Goal: Information Seeking & Learning: Learn about a topic

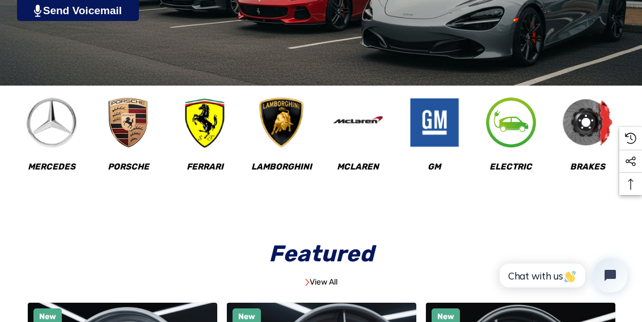
scroll to position [442, 0]
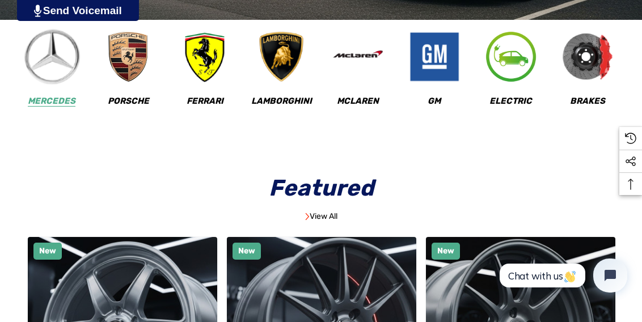
click at [50, 70] on img at bounding box center [52, 57] width 56 height 56
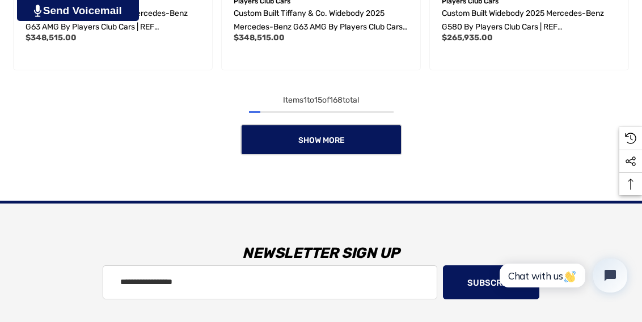
scroll to position [1872, 0]
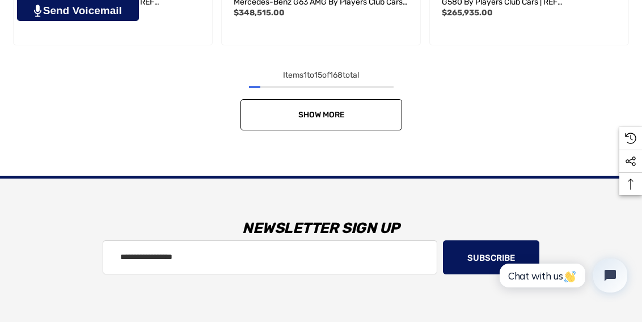
click at [365, 112] on link "Show More" at bounding box center [321, 114] width 162 height 31
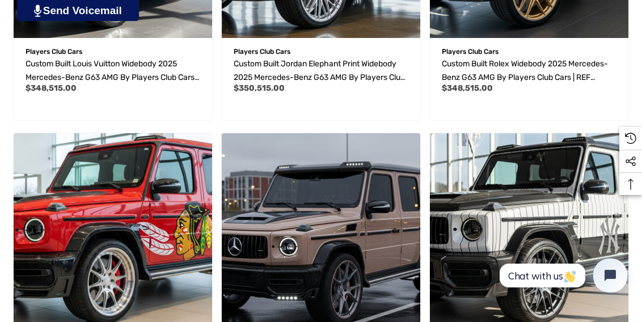
scroll to position [0, 0]
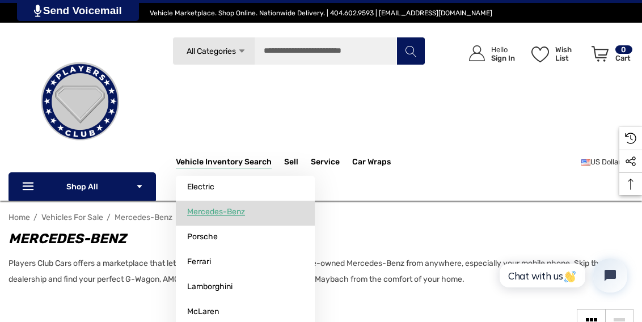
click at [228, 213] on span "Mercedes-Benz" at bounding box center [216, 212] width 58 height 10
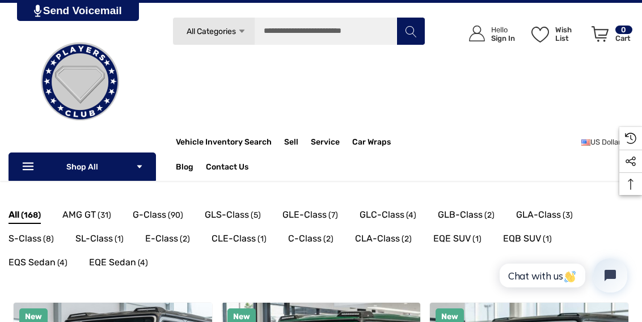
scroll to position [153, 0]
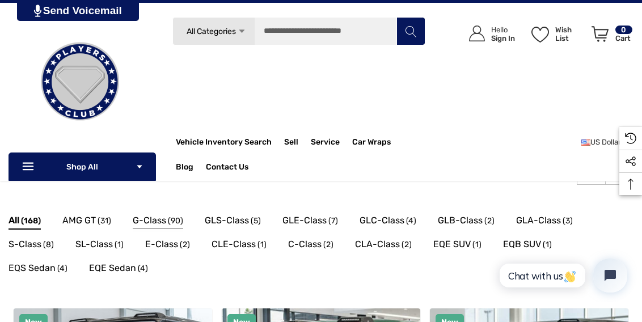
click at [154, 220] on span "G-Class" at bounding box center [149, 220] width 33 height 15
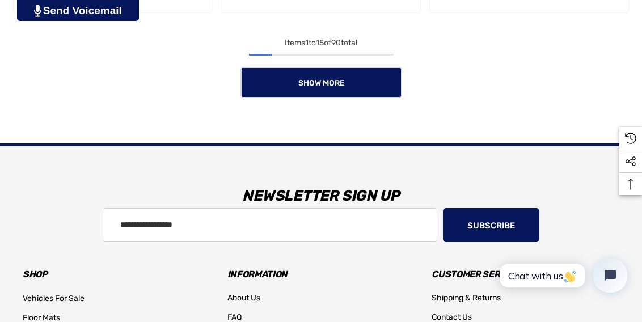
scroll to position [1824, 0]
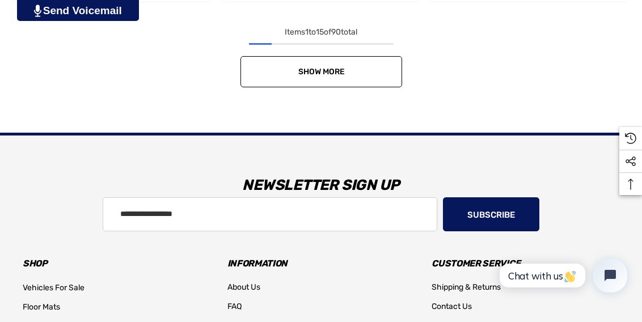
click at [339, 75] on span "Show More" at bounding box center [321, 72] width 46 height 10
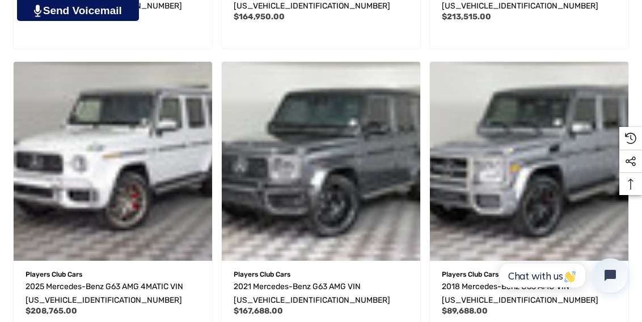
scroll to position [2993, 0]
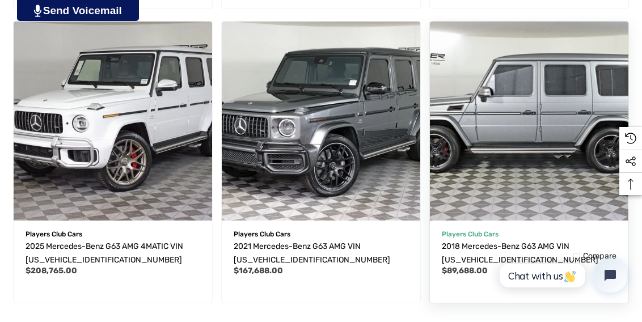
click at [510, 146] on img "2018 Mercedes-Benz G63 AMG VIN WDCYC7DH0JX297079,$89,688.00\a" at bounding box center [529, 121] width 218 height 218
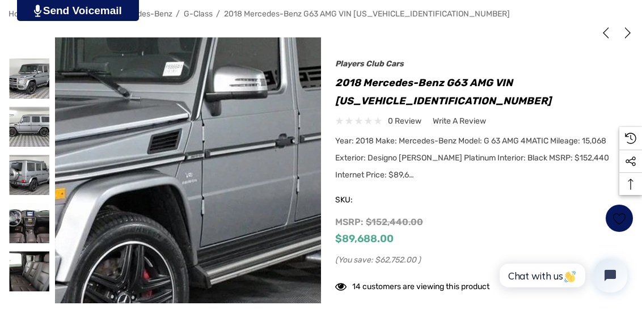
click at [242, 166] on img at bounding box center [96, 175] width 726 height 544
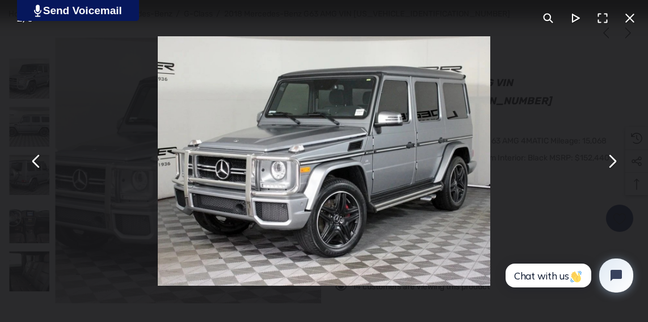
click at [611, 163] on button "You can close this modal content with the ESC key" at bounding box center [611, 160] width 27 height 27
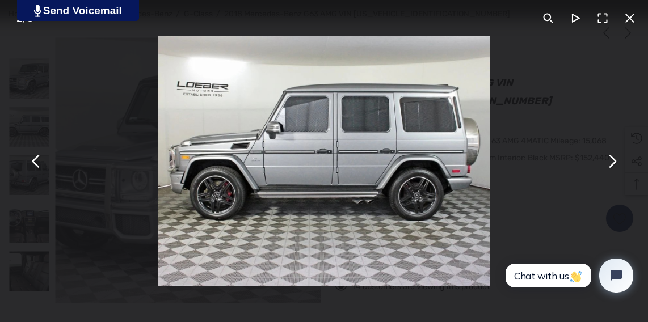
click at [611, 163] on button "You can close this modal content with the ESC key" at bounding box center [611, 160] width 27 height 27
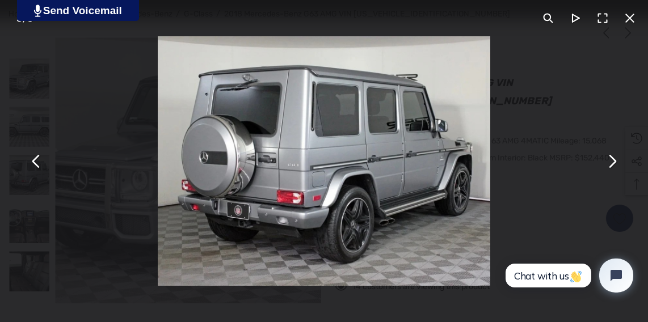
click at [611, 163] on button "You can close this modal content with the ESC key" at bounding box center [611, 160] width 27 height 27
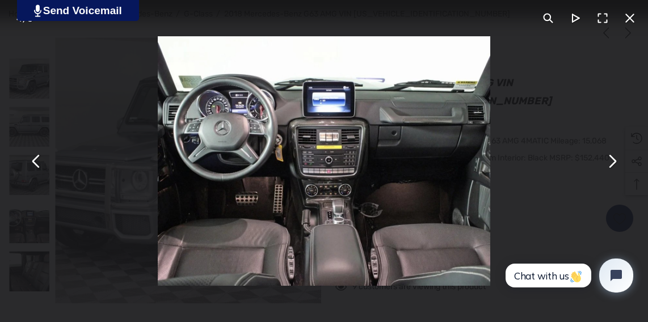
click at [611, 163] on button "You can close this modal content with the ESC key" at bounding box center [611, 160] width 27 height 27
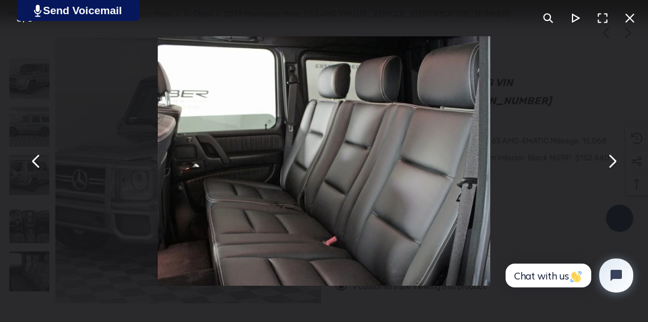
click at [611, 163] on button "You can close this modal content with the ESC key" at bounding box center [611, 160] width 27 height 27
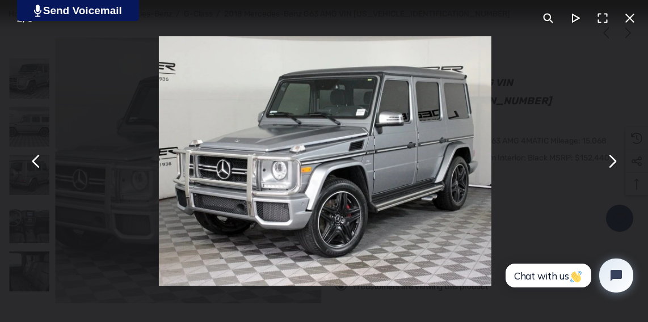
click at [611, 163] on button "You can close this modal content with the ESC key" at bounding box center [611, 160] width 27 height 27
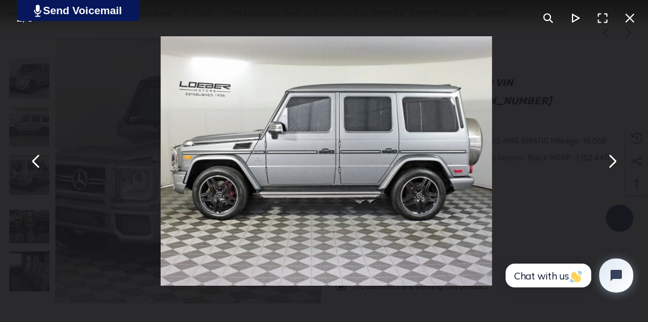
click at [611, 163] on button "You can close this modal content with the ESC key" at bounding box center [611, 160] width 27 height 27
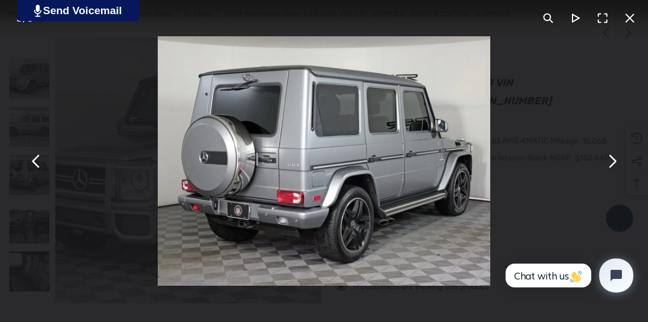
click at [611, 163] on button "You can close this modal content with the ESC key" at bounding box center [611, 160] width 27 height 27
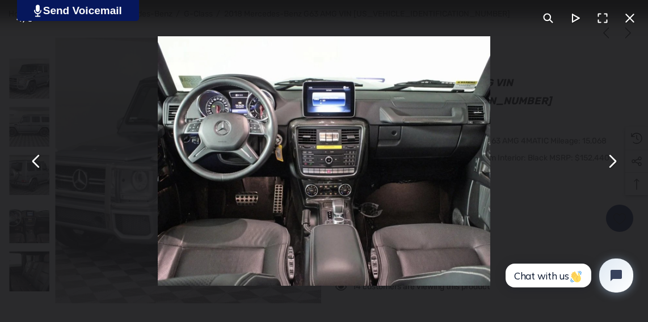
click at [611, 163] on button "You can close this modal content with the ESC key" at bounding box center [611, 160] width 27 height 27
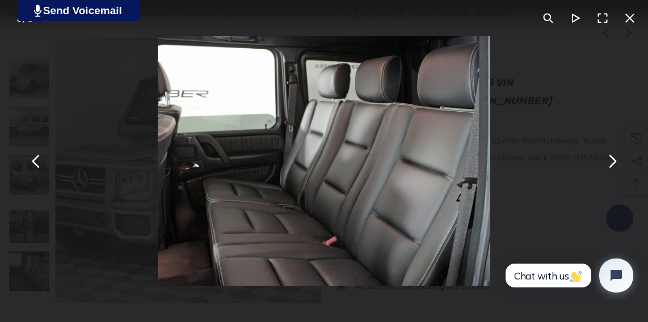
click at [611, 163] on button "You can close this modal content with the ESC key" at bounding box center [611, 160] width 27 height 27
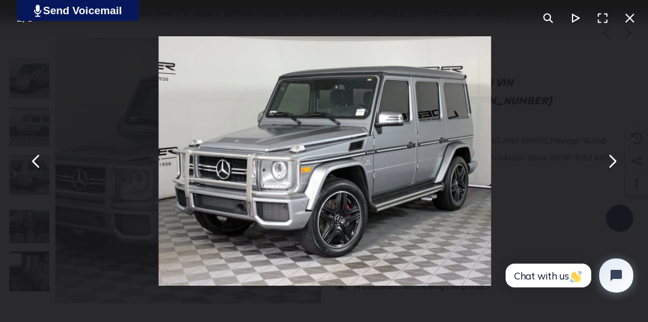
click at [611, 163] on button "You can close this modal content with the ESC key" at bounding box center [611, 160] width 27 height 27
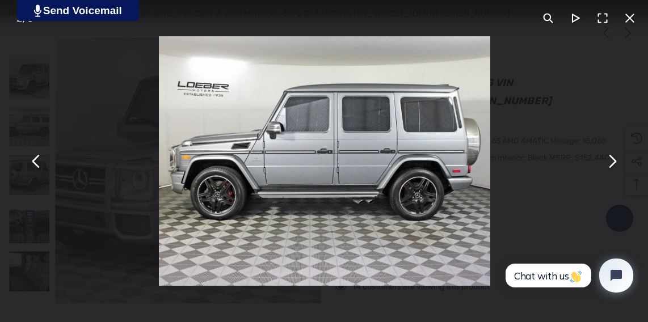
click at [611, 163] on button "You can close this modal content with the ESC key" at bounding box center [611, 160] width 27 height 27
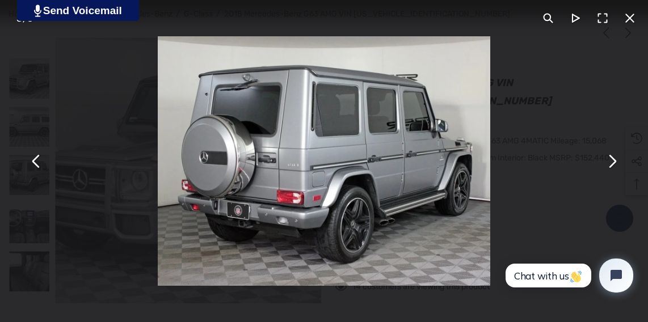
click at [611, 163] on button "You can close this modal content with the ESC key" at bounding box center [611, 160] width 27 height 27
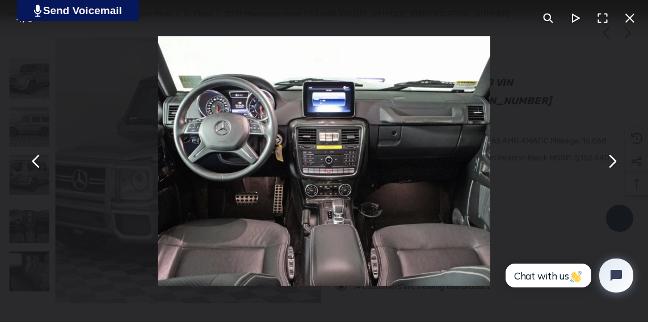
click at [611, 163] on button "You can close this modal content with the ESC key" at bounding box center [611, 160] width 27 height 27
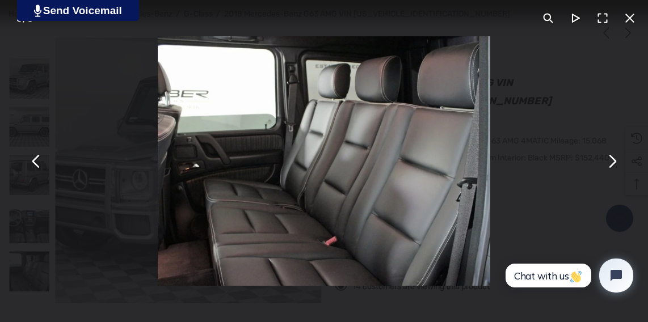
click at [611, 163] on button "You can close this modal content with the ESC key" at bounding box center [611, 160] width 27 height 27
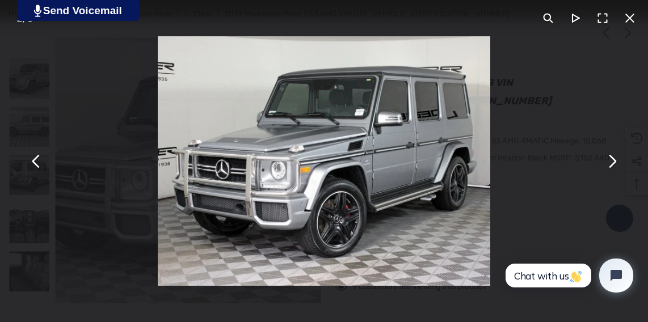
click at [629, 18] on button "You can close this modal content with the ESC key" at bounding box center [629, 18] width 27 height 27
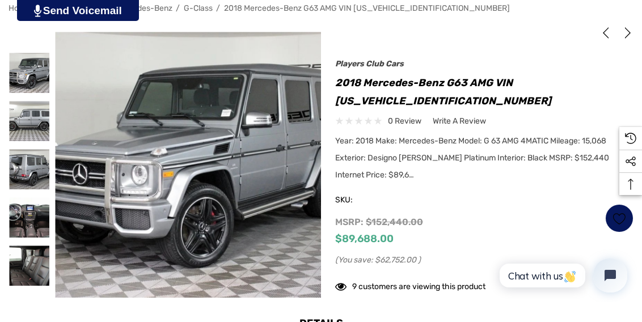
scroll to position [223, 0]
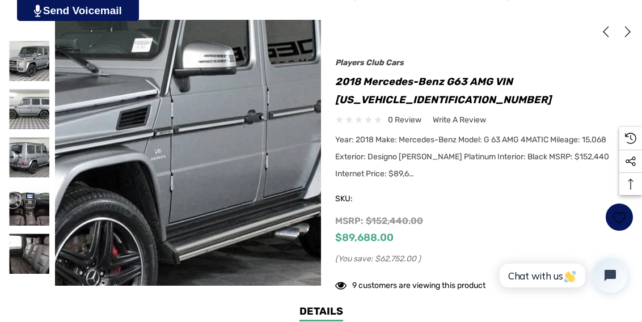
click at [260, 155] on img at bounding box center [65, 151] width 726 height 544
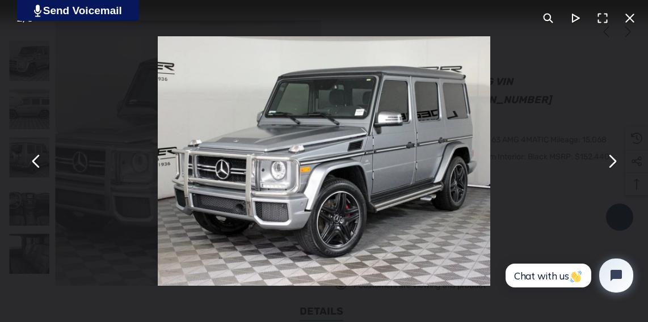
click at [612, 166] on button "You can close this modal content with the ESC key" at bounding box center [611, 160] width 27 height 27
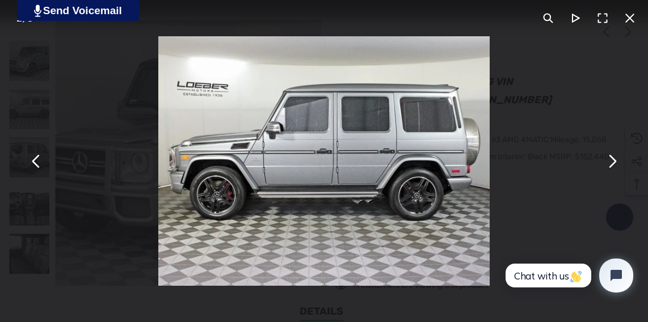
click at [612, 166] on button "You can close this modal content with the ESC key" at bounding box center [611, 160] width 27 height 27
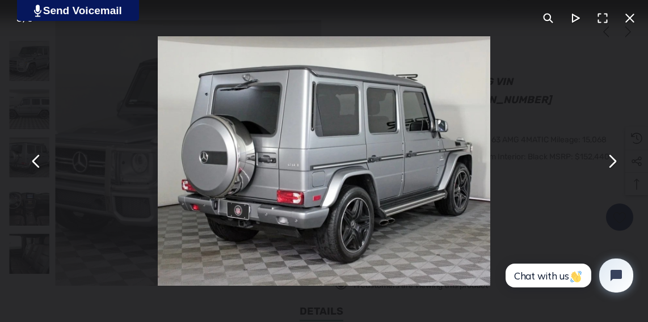
click at [602, 20] on button "You can close this modal content with the ESC key" at bounding box center [602, 18] width 27 height 27
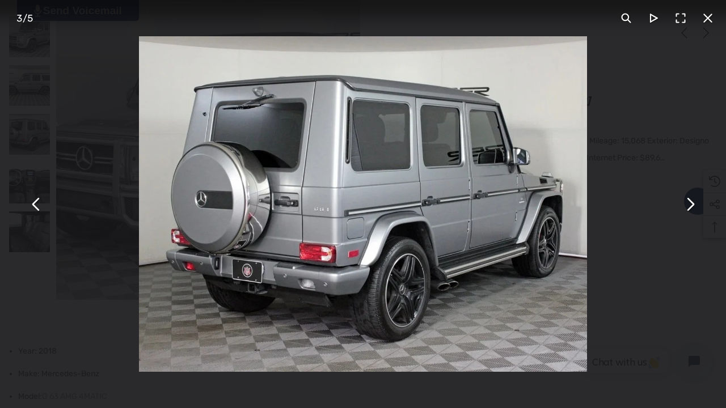
click at [641, 202] on button "You can close this modal content with the ESC key" at bounding box center [689, 204] width 27 height 27
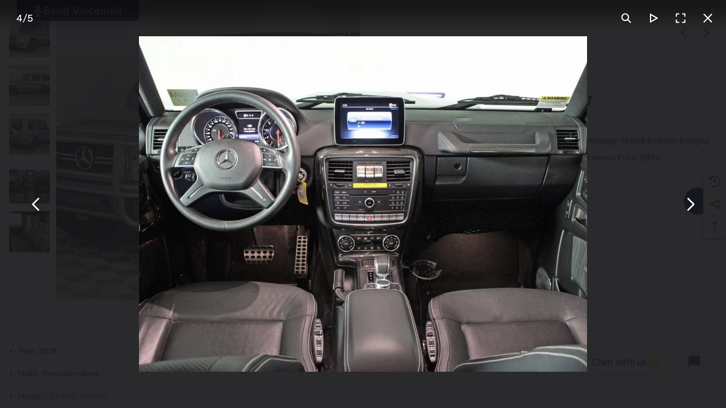
click at [641, 202] on button "You can close this modal content with the ESC key" at bounding box center [689, 204] width 27 height 27
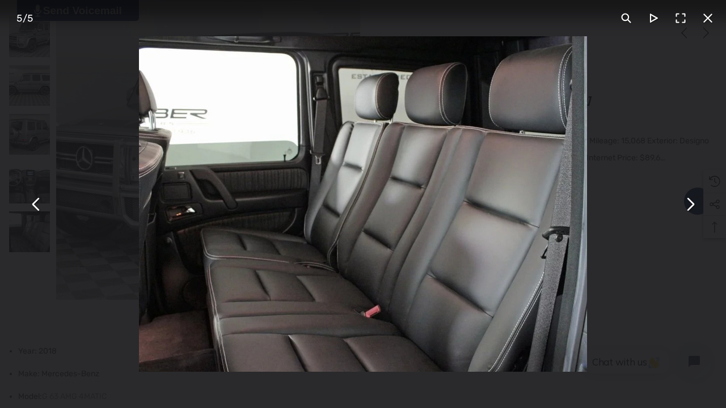
click at [641, 202] on button "You can close this modal content with the ESC key" at bounding box center [689, 204] width 27 height 27
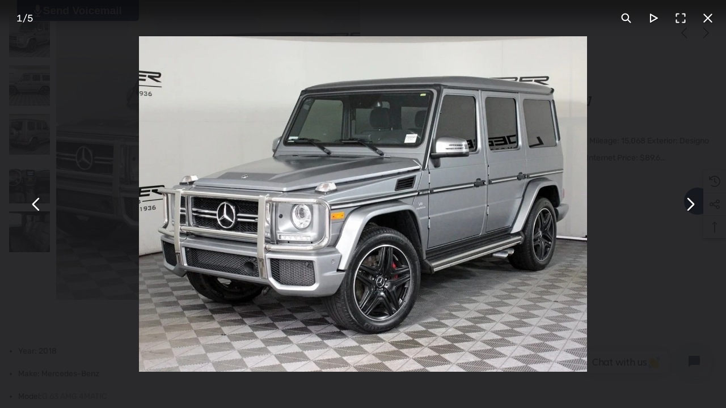
click at [641, 202] on button "You can close this modal content with the ESC key" at bounding box center [689, 204] width 27 height 27
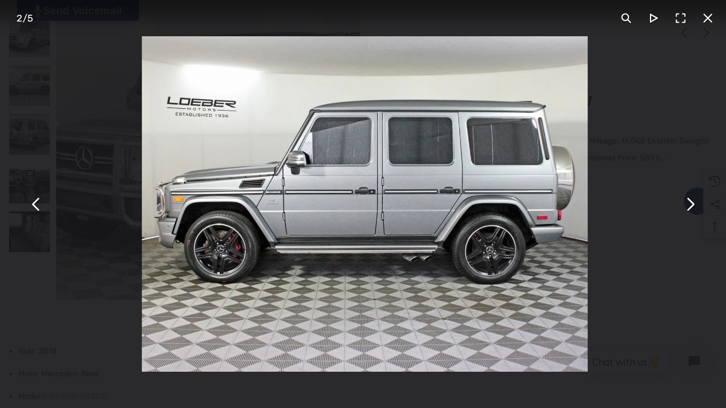
click at [641, 202] on button "You can close this modal content with the ESC key" at bounding box center [689, 204] width 27 height 27
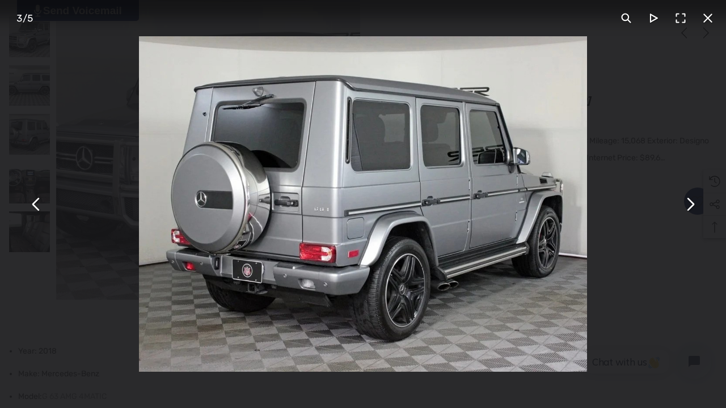
click at [641, 202] on button "You can close this modal content with the ESC key" at bounding box center [689, 204] width 27 height 27
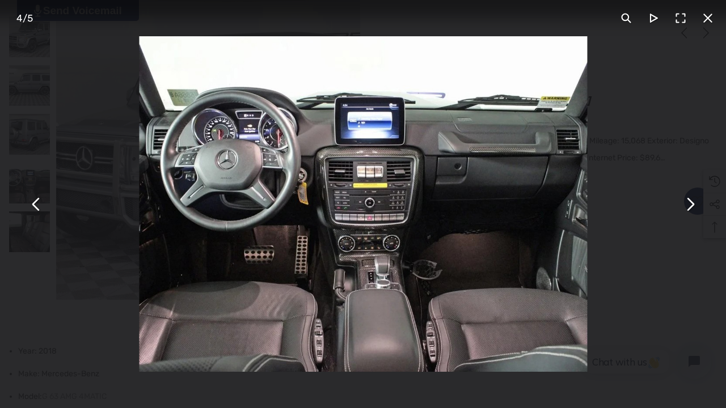
click at [641, 202] on button "You can close this modal content with the ESC key" at bounding box center [689, 204] width 27 height 27
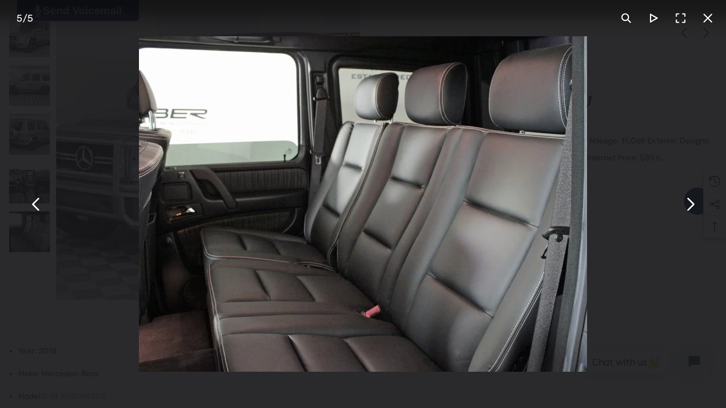
click at [641, 27] on button "You can close this modal content with the ESC key" at bounding box center [707, 18] width 27 height 27
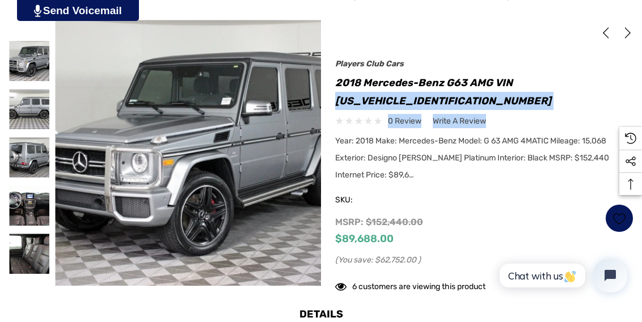
drag, startPoint x: 640, startPoint y: 46, endPoint x: 641, endPoint y: 83, distance: 37.4
click at [641, 83] on div "Home Vehicles For Sale Mercedes-Benz G-Class 2018 Mercedes-Benz G63 AMG VIN [US…" at bounding box center [321, 144] width 642 height 316
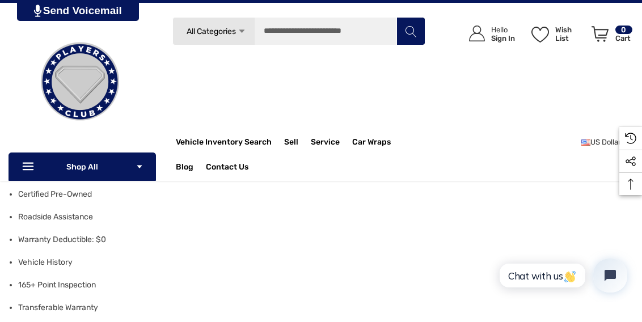
scroll to position [247, 0]
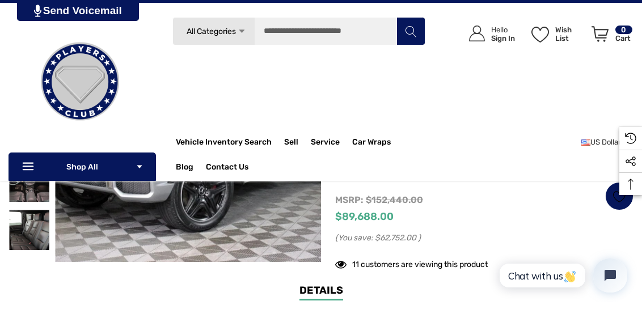
click at [497, 207] on div "MSRP: $152,440.00 $89,688.00 (You save: $62,752.00 )" at bounding box center [484, 219] width 298 height 52
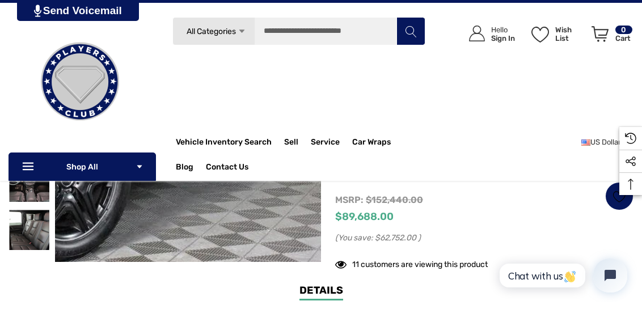
click at [274, 202] on img at bounding box center [39, 51] width 726 height 544
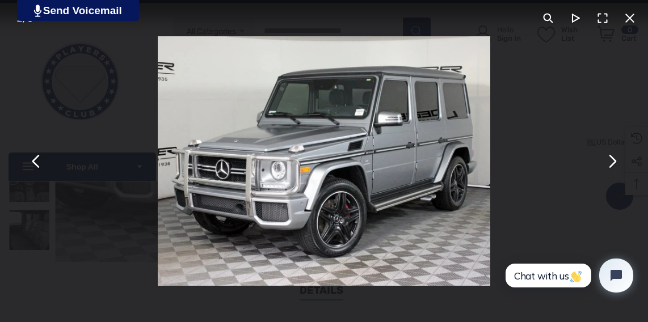
click at [607, 28] on button "You can close this modal content with the ESC key" at bounding box center [602, 18] width 27 height 27
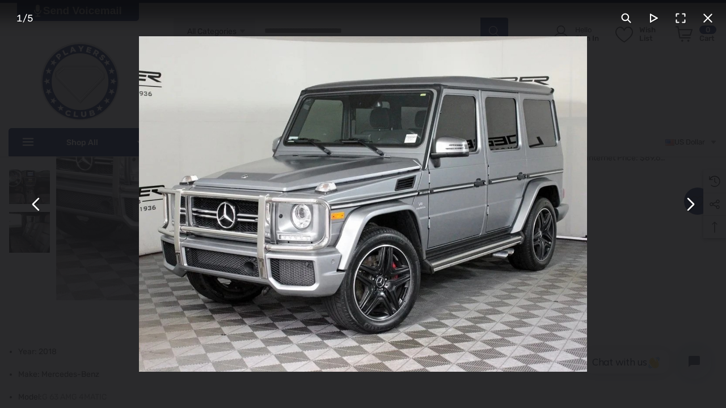
click at [641, 209] on button "You can close this modal content with the ESC key" at bounding box center [689, 204] width 27 height 27
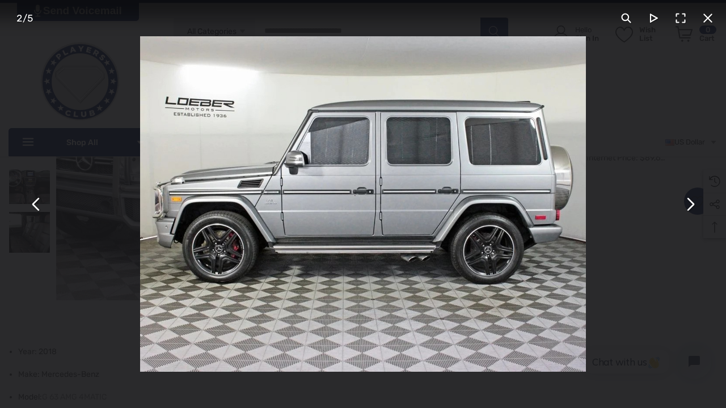
click at [641, 209] on button "You can close this modal content with the ESC key" at bounding box center [689, 204] width 27 height 27
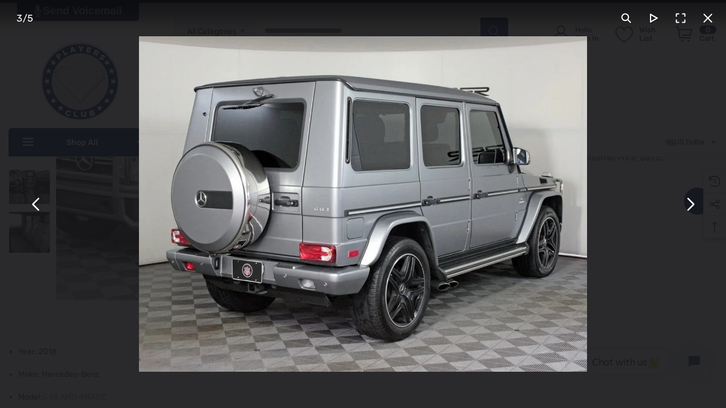
click at [641, 209] on button "You can close this modal content with the ESC key" at bounding box center [689, 204] width 27 height 27
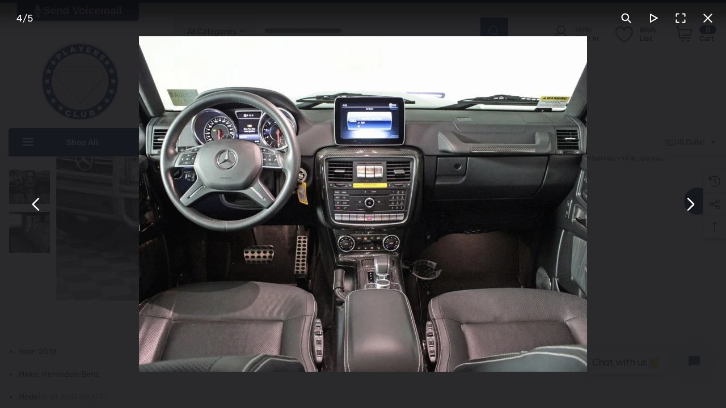
click at [641, 24] on button "You can close this modal content with the ESC key" at bounding box center [707, 18] width 27 height 27
